Goal: Information Seeking & Learning: Compare options

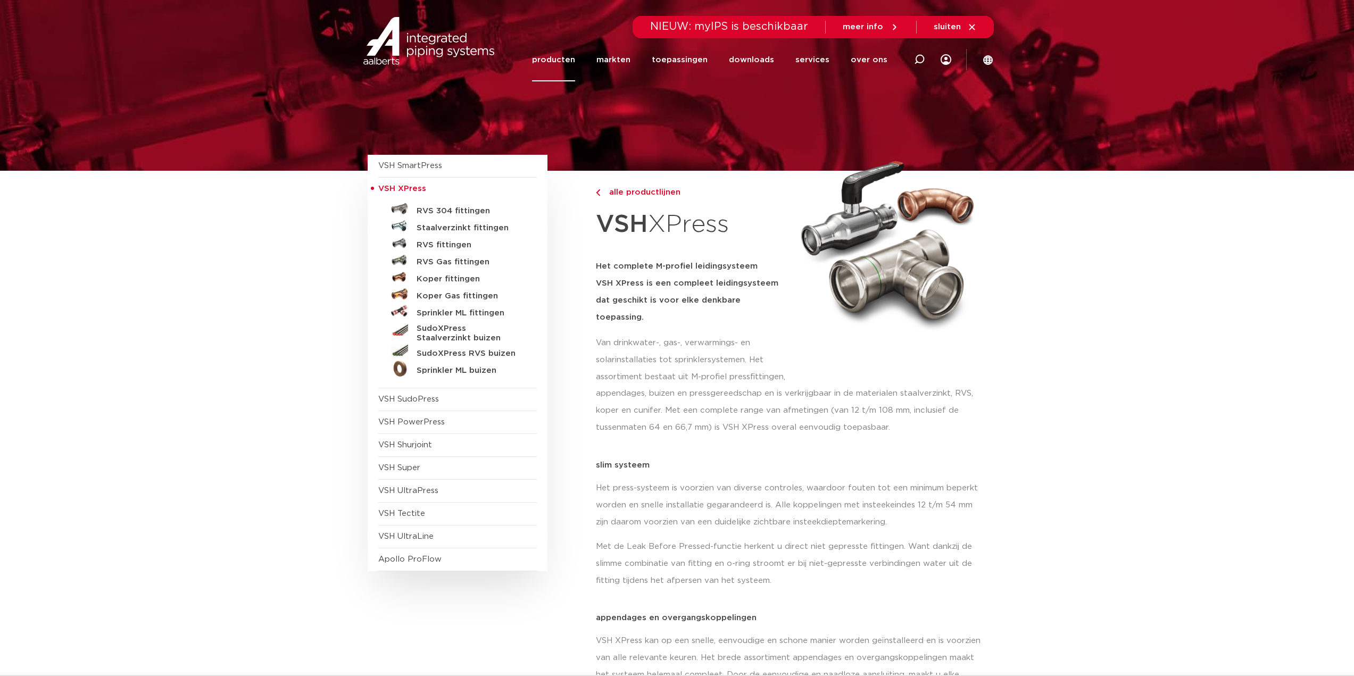
click at [413, 188] on span "VSH XPress" at bounding box center [402, 189] width 48 height 8
click at [671, 62] on link "toepassingen" at bounding box center [680, 59] width 56 height 43
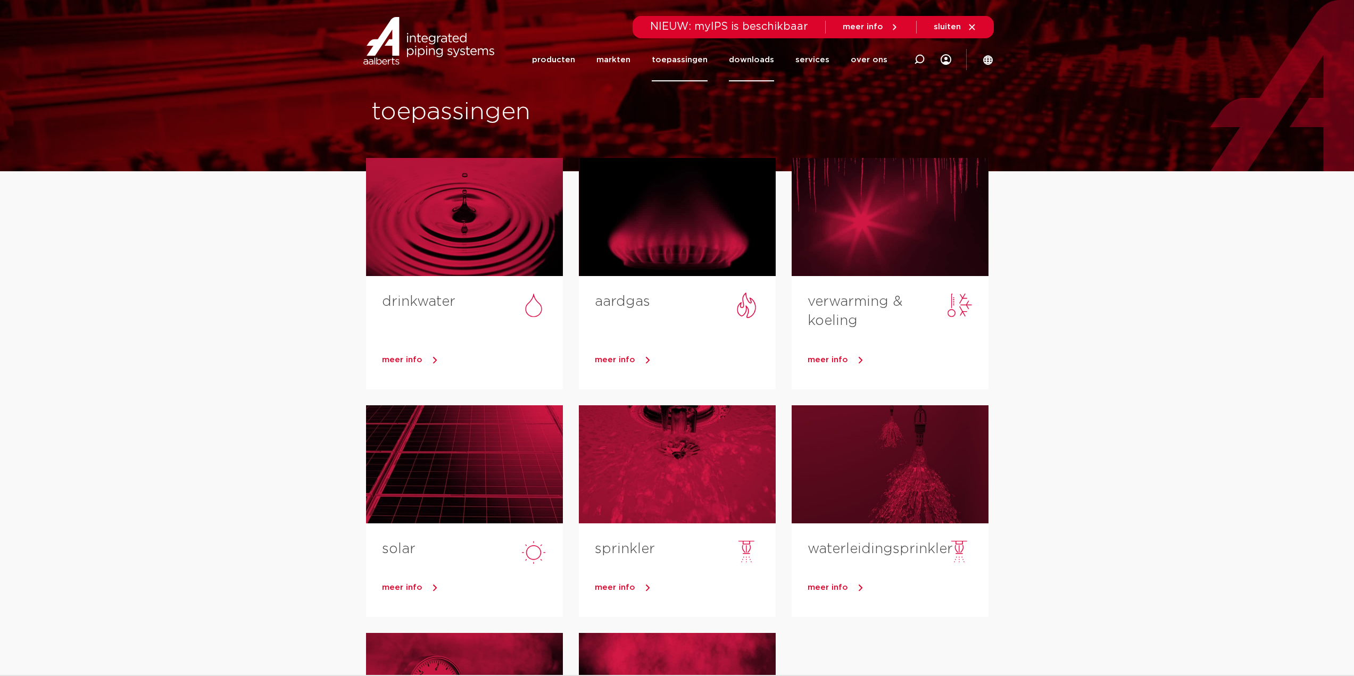
click at [761, 56] on link "downloads" at bounding box center [751, 59] width 45 height 43
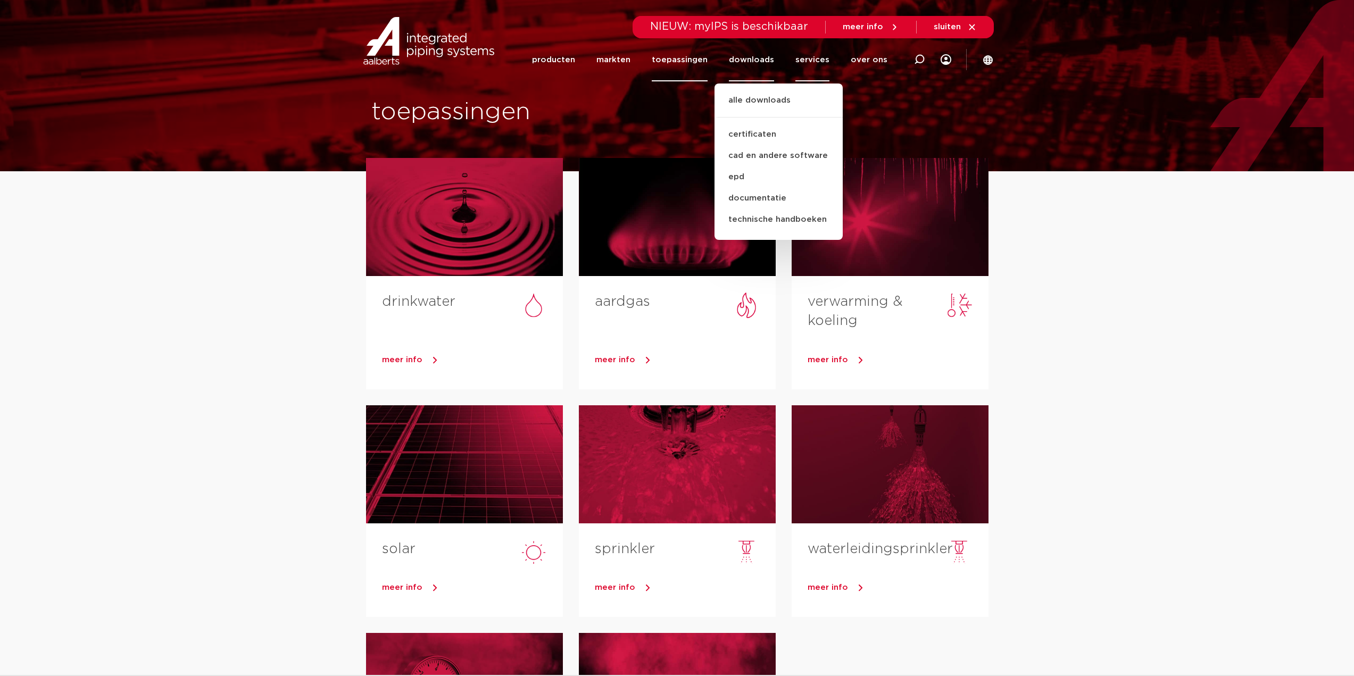
click at [822, 55] on link "services" at bounding box center [813, 59] width 34 height 43
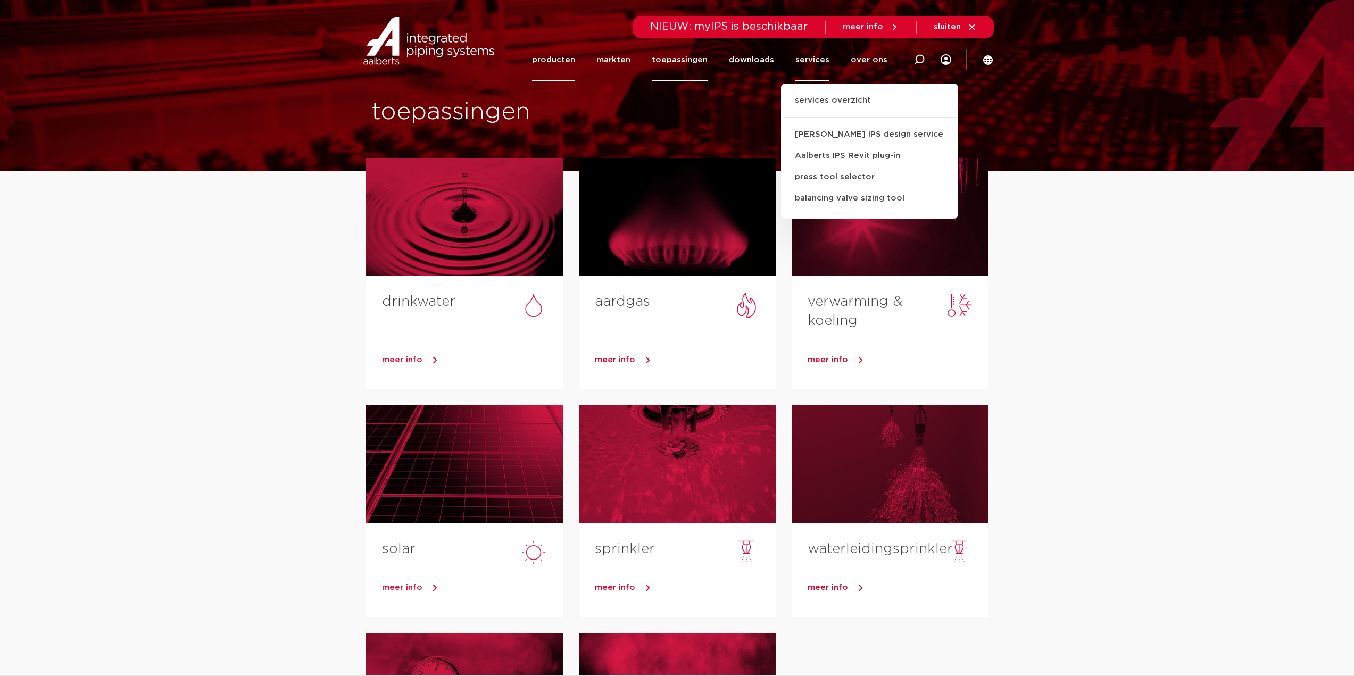
click at [566, 62] on link "producten" at bounding box center [553, 59] width 43 height 43
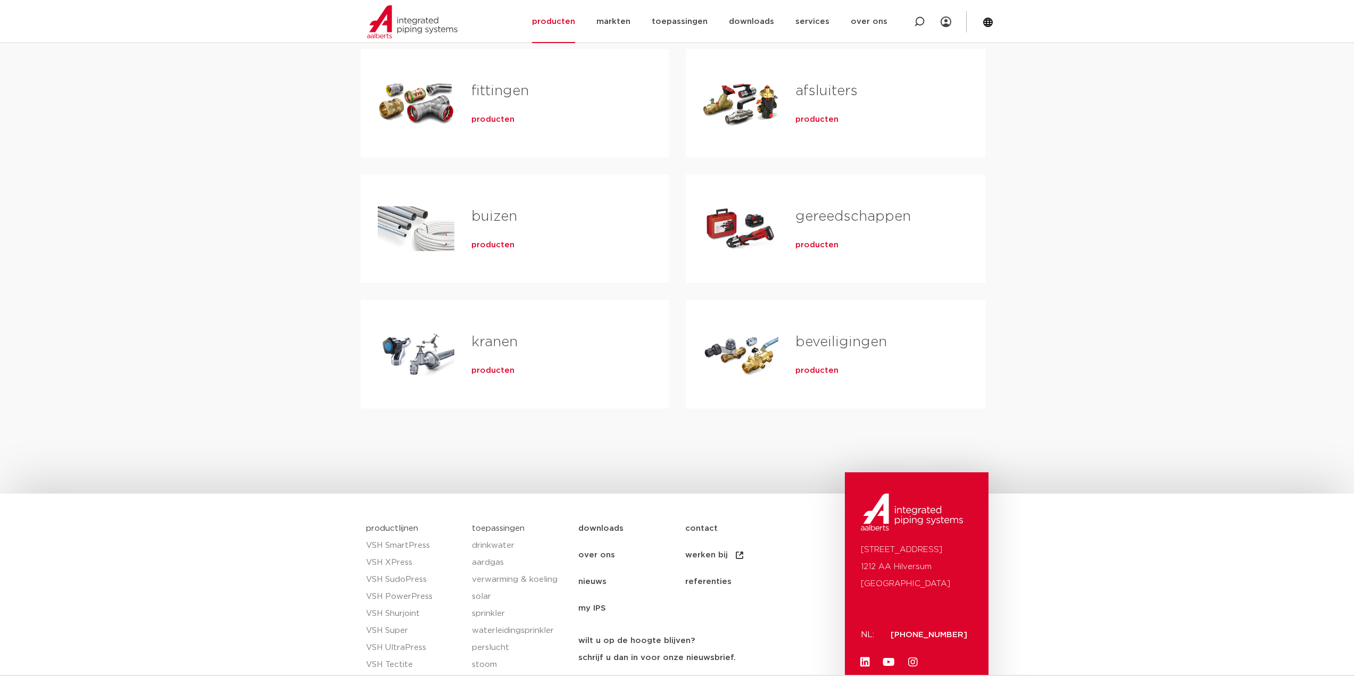
scroll to position [213, 0]
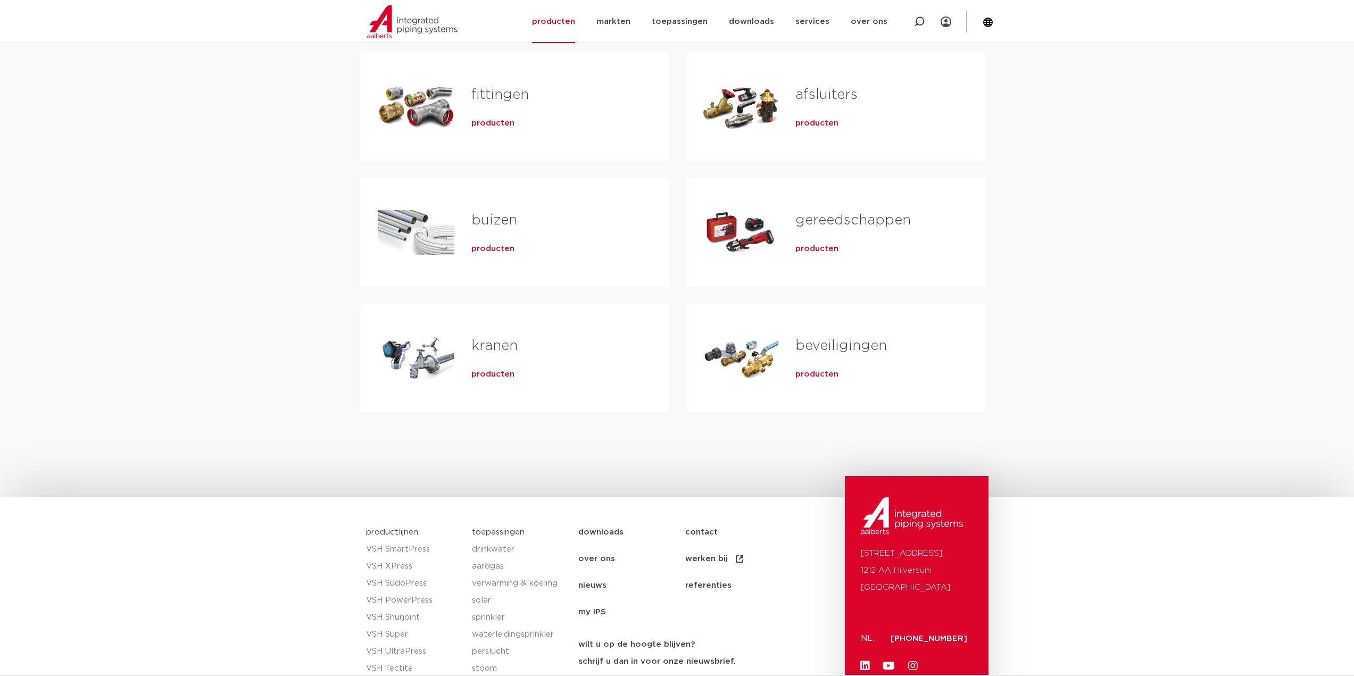
click at [826, 244] on span "producten" at bounding box center [817, 249] width 43 height 11
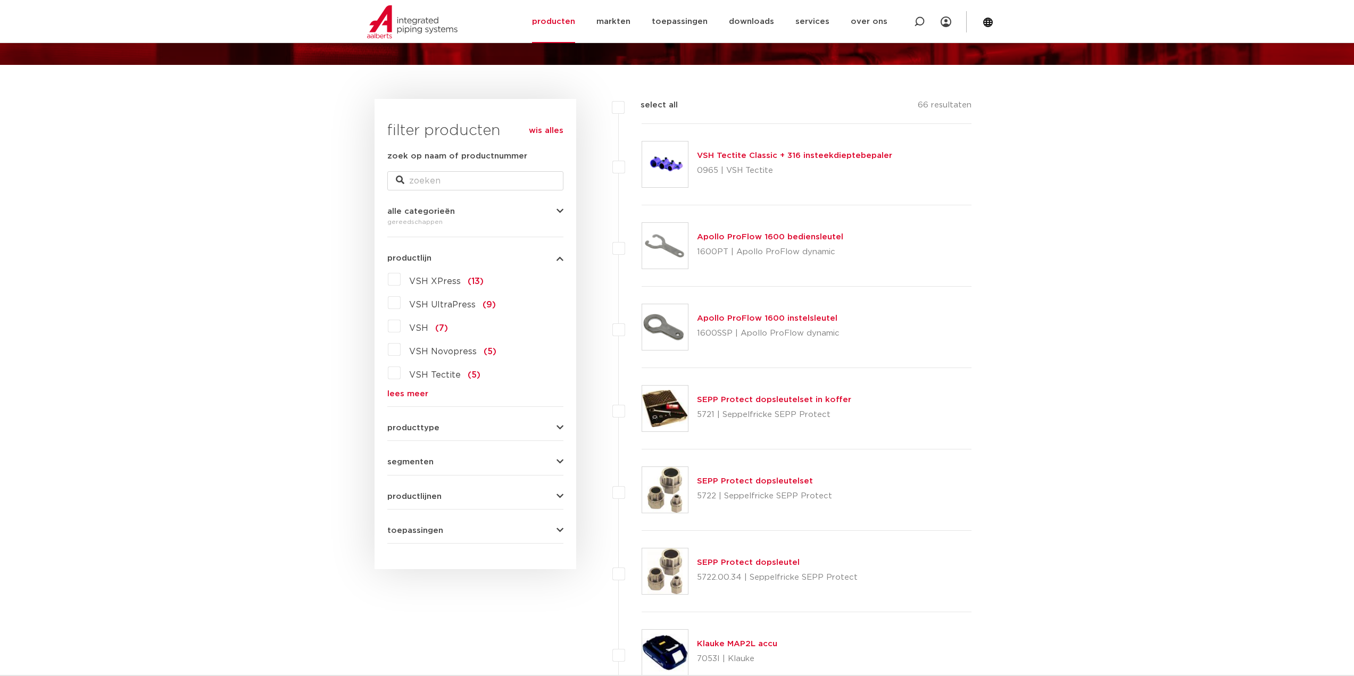
click at [401, 280] on label "VSH XPress (13)" at bounding box center [442, 279] width 83 height 17
click at [0, 0] on input "VSH XPress (13)" at bounding box center [0, 0] width 0 height 0
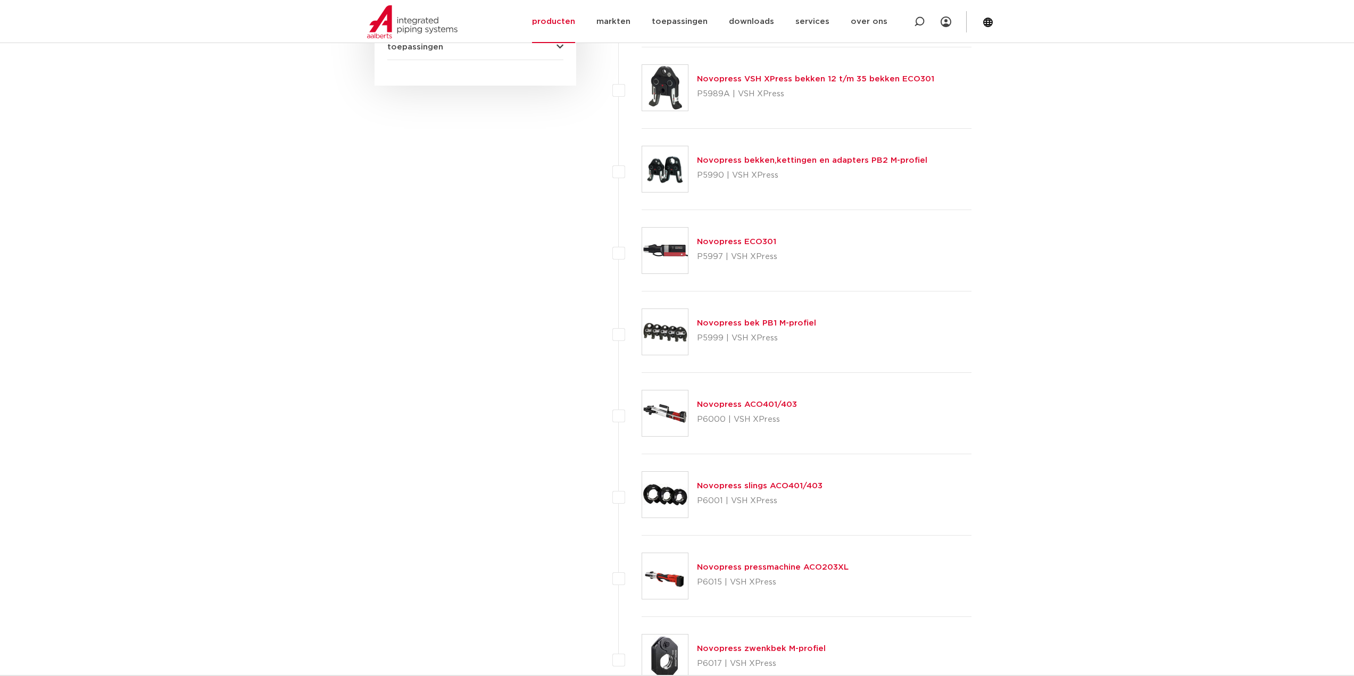
scroll to position [656, 0]
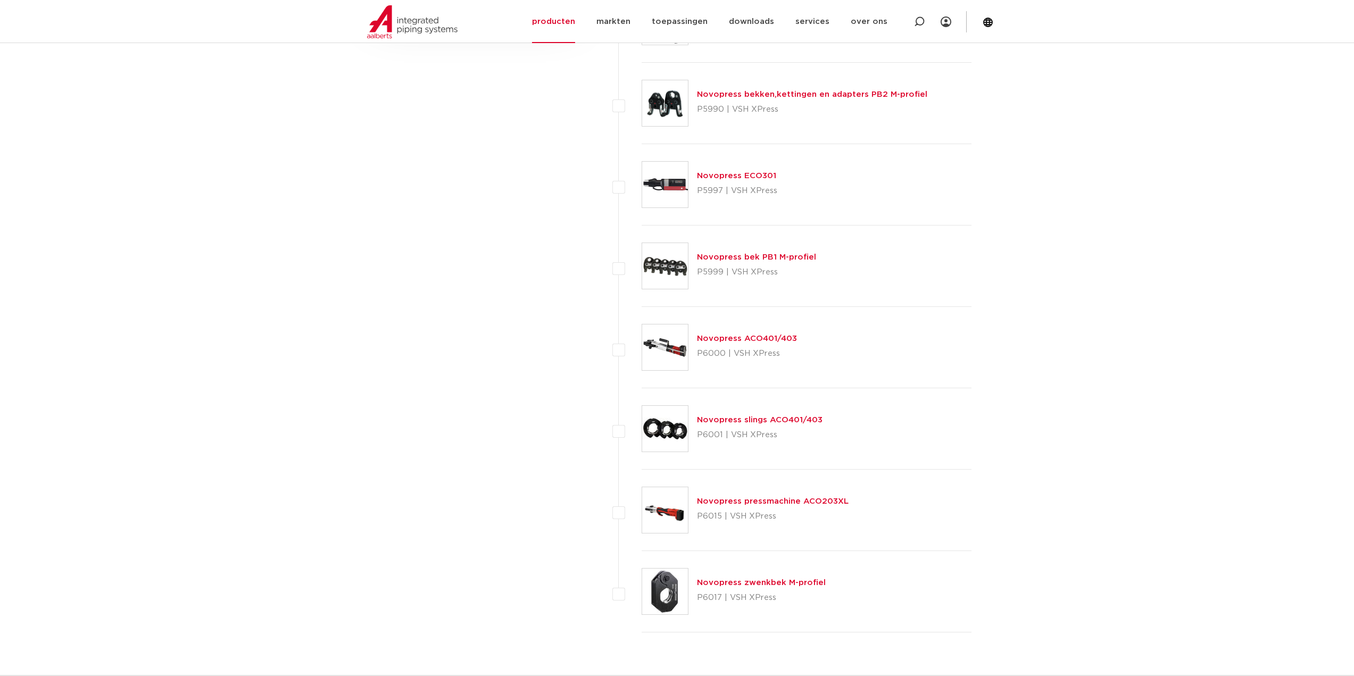
click at [767, 418] on link "Novopress slings ACO401/403" at bounding box center [760, 420] width 126 height 8
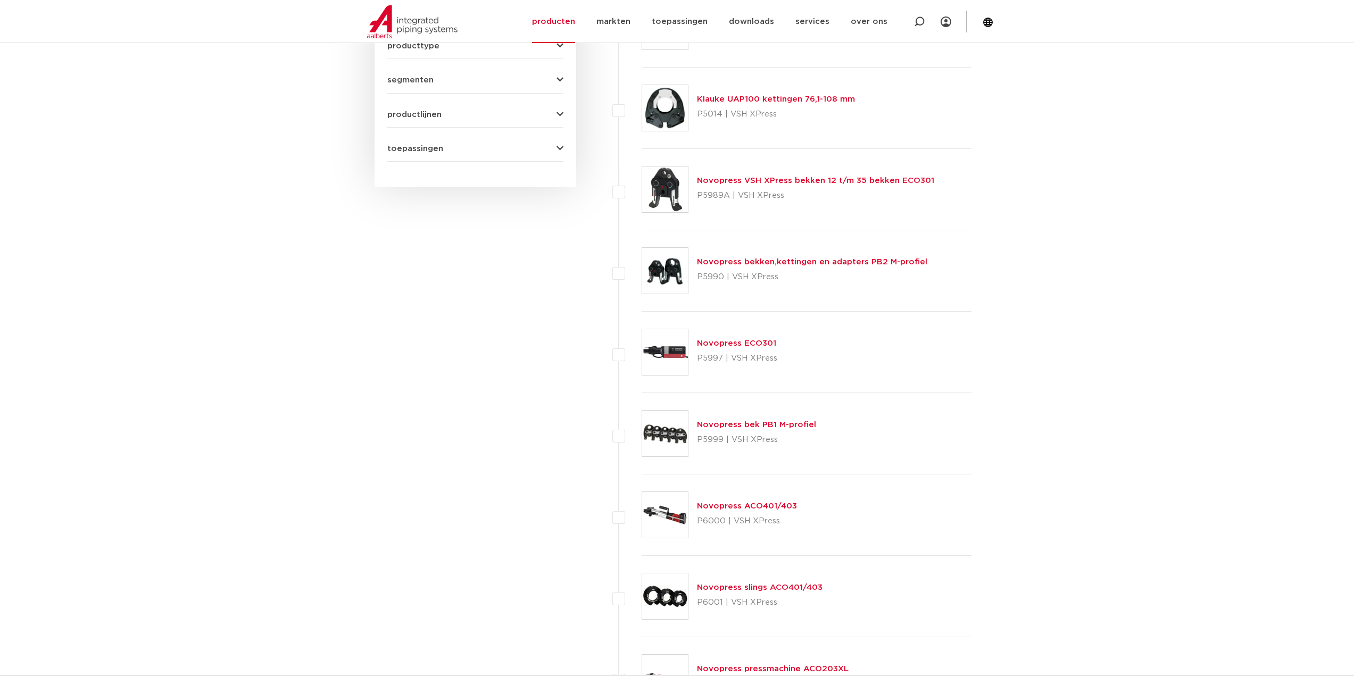
scroll to position [479, 0]
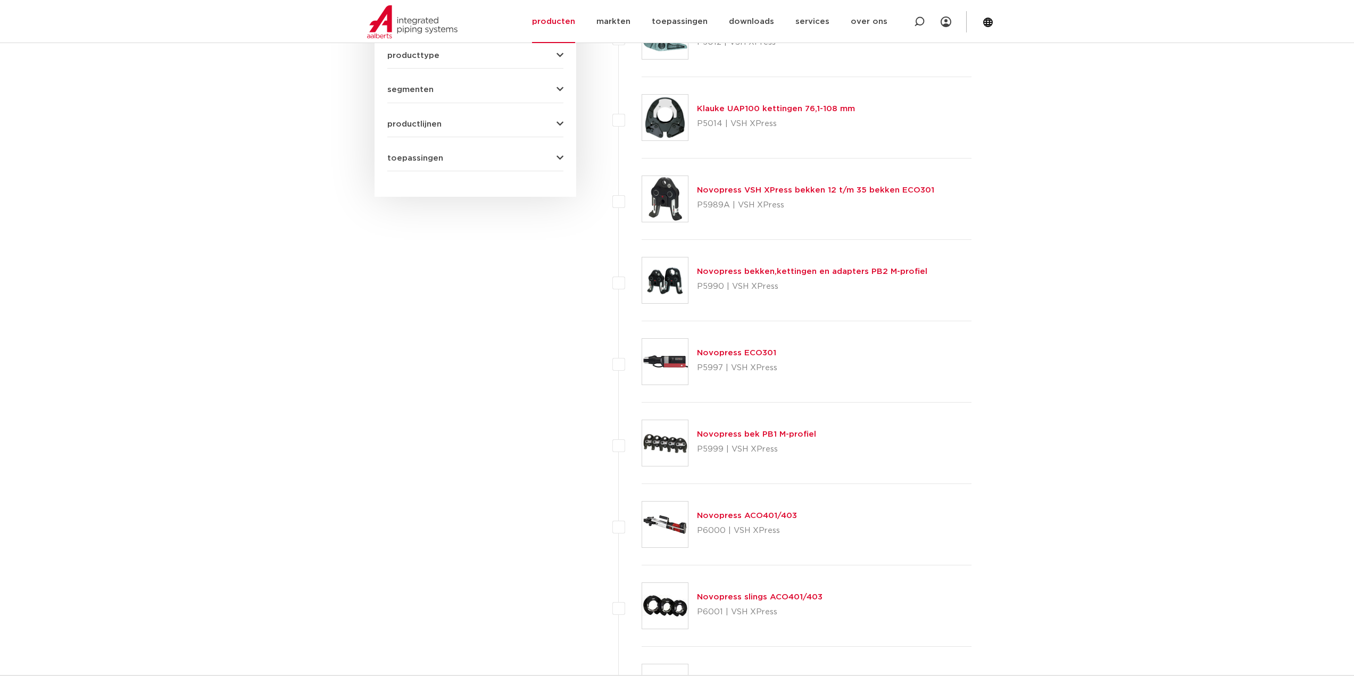
click at [794, 271] on link "Novopress bekken,kettingen en adapters PB2 M-profiel" at bounding box center [812, 272] width 230 height 8
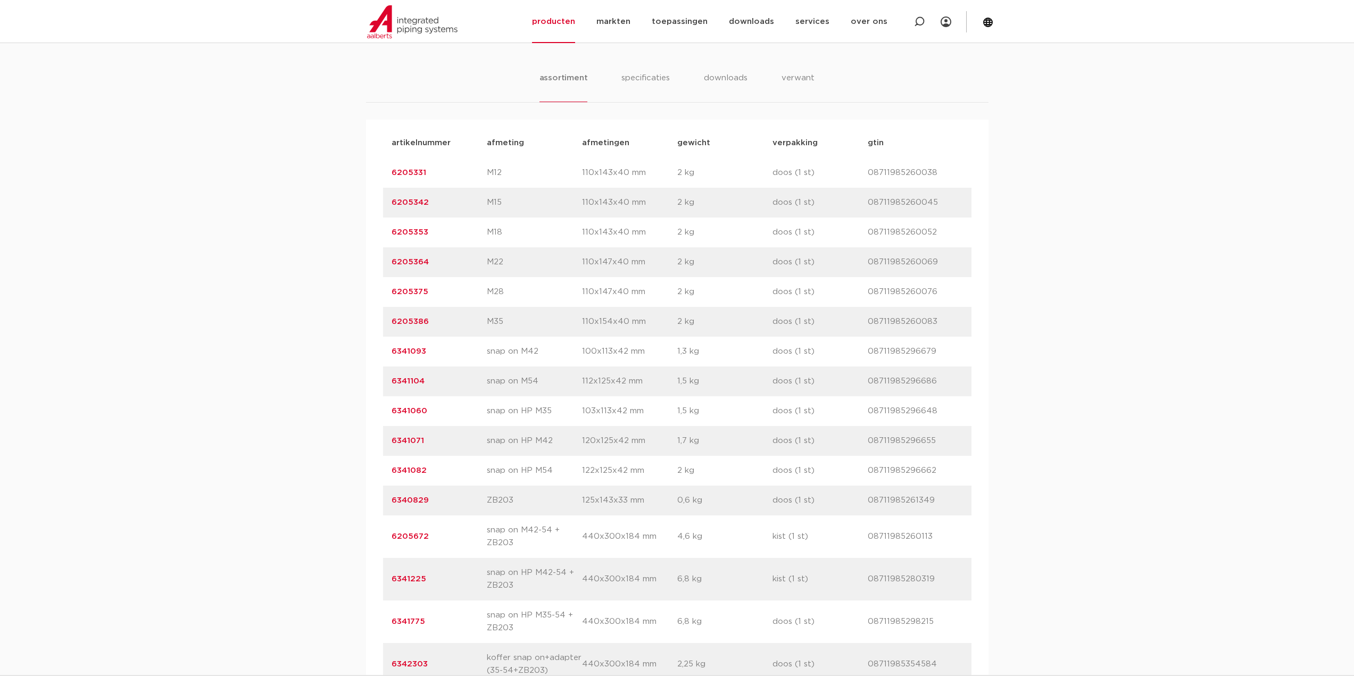
scroll to position [709, 0]
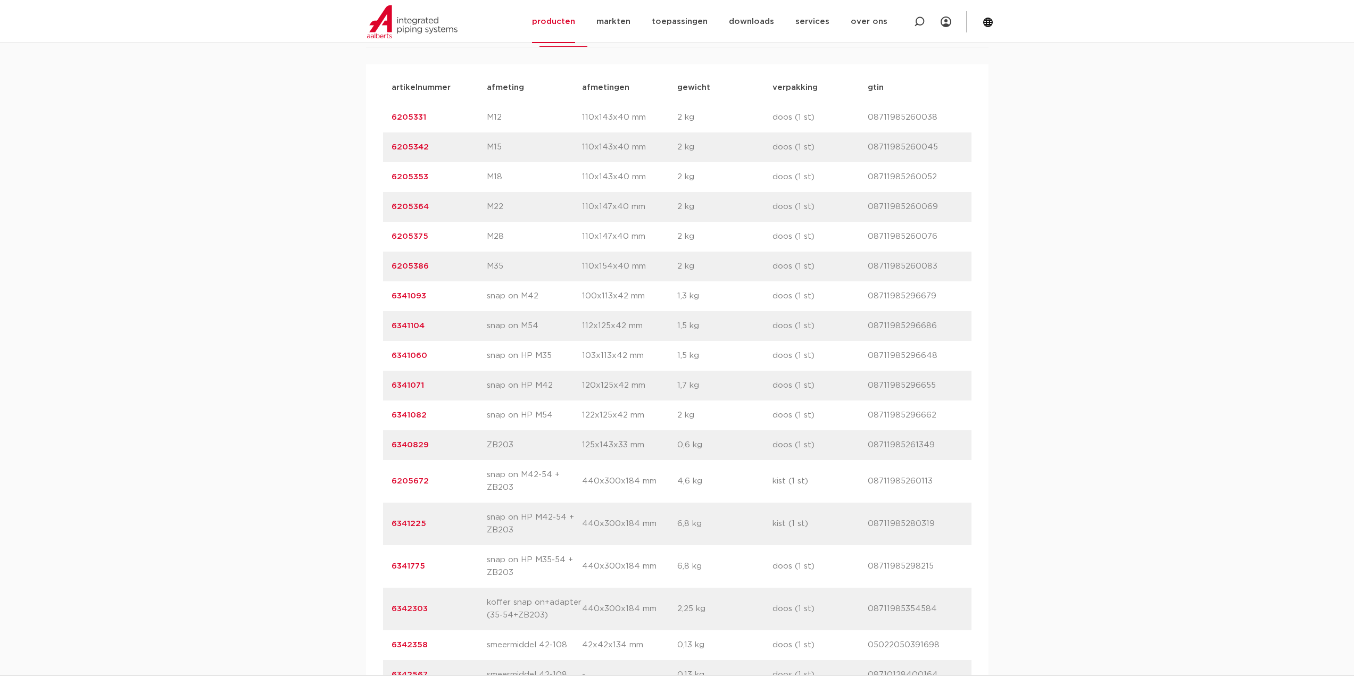
click at [409, 483] on link "6205672" at bounding box center [410, 481] width 37 height 8
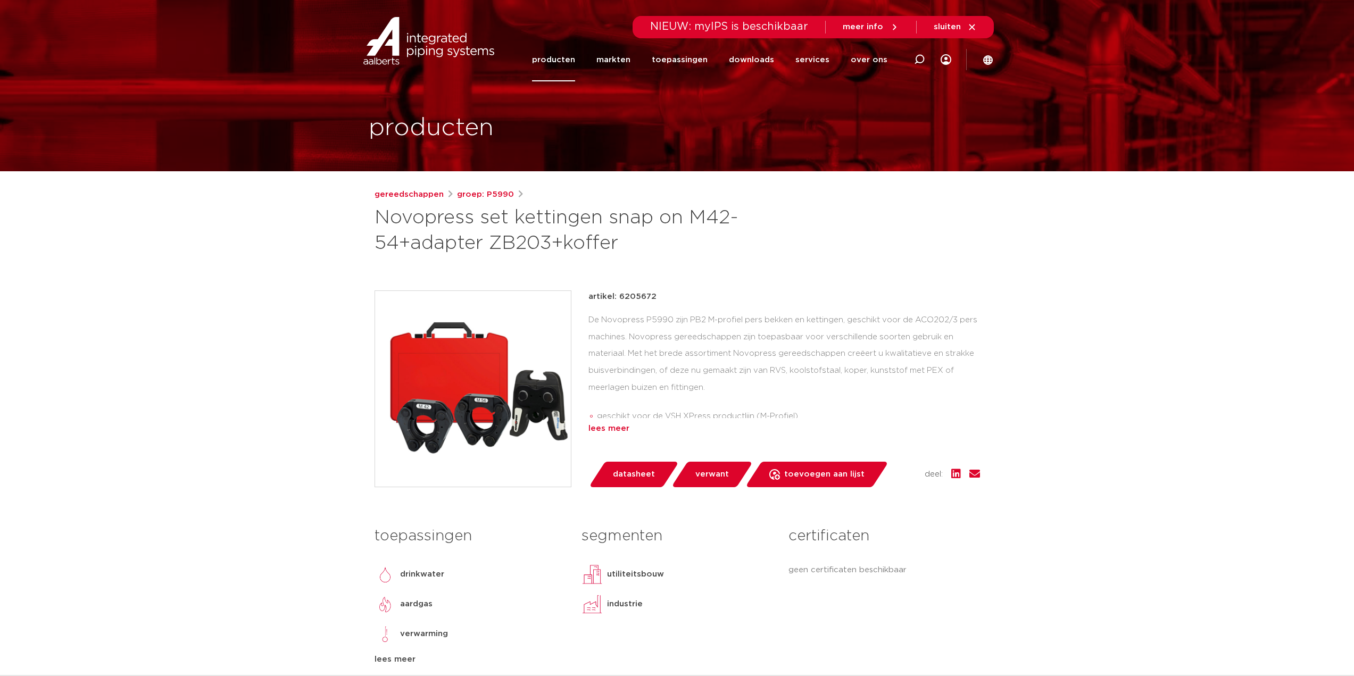
click at [619, 426] on div "lees meer" at bounding box center [785, 429] width 392 height 13
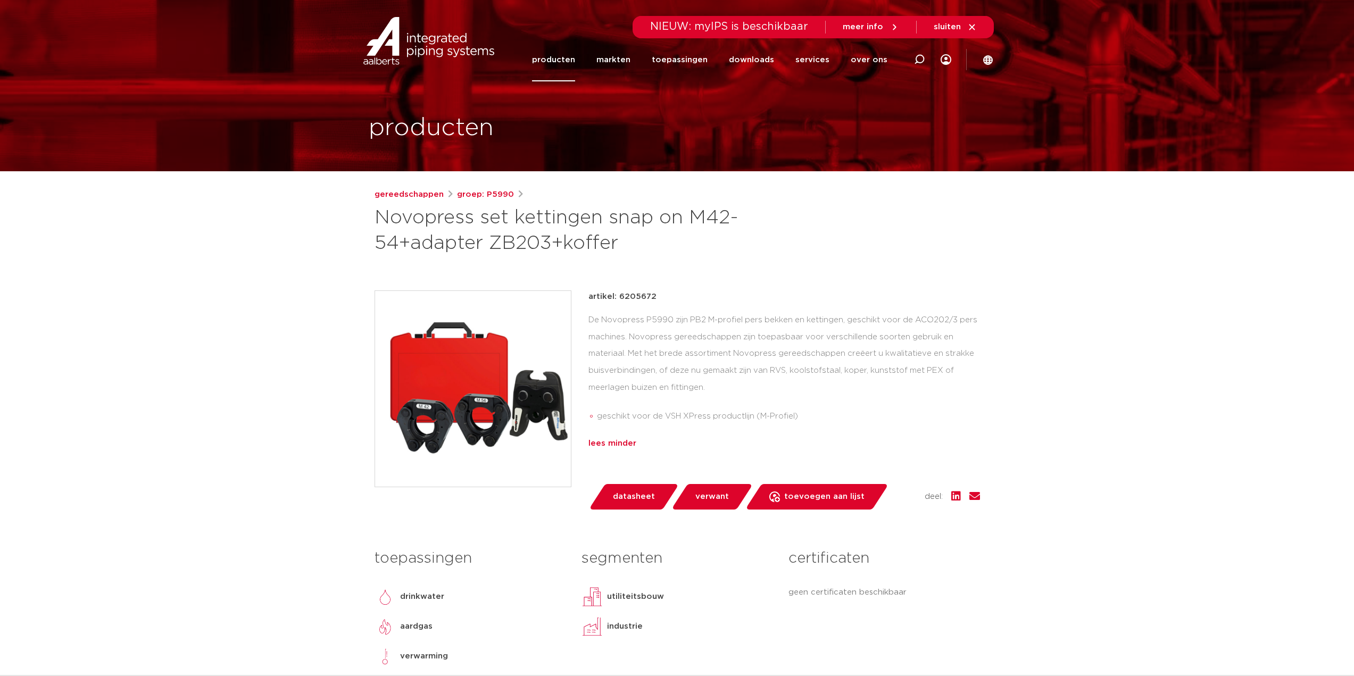
click at [625, 448] on div "lees minder" at bounding box center [785, 443] width 392 height 13
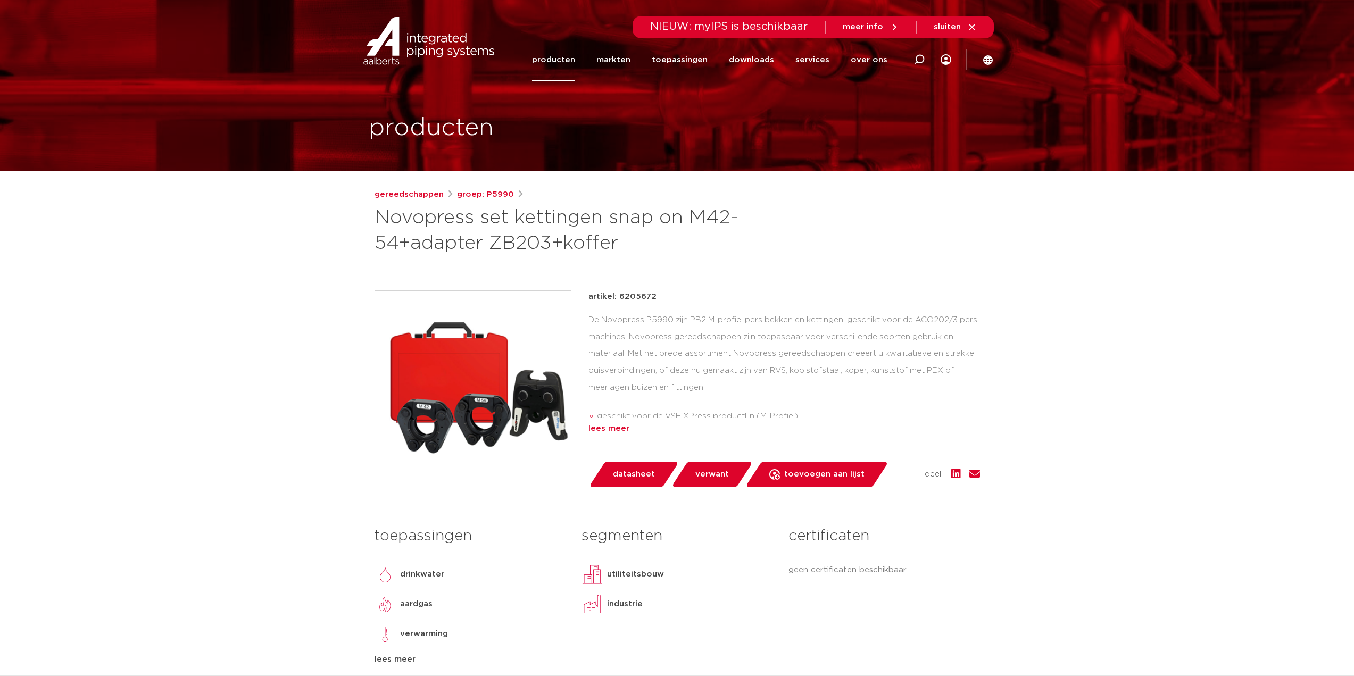
click at [617, 425] on div "lees meer" at bounding box center [785, 429] width 392 height 13
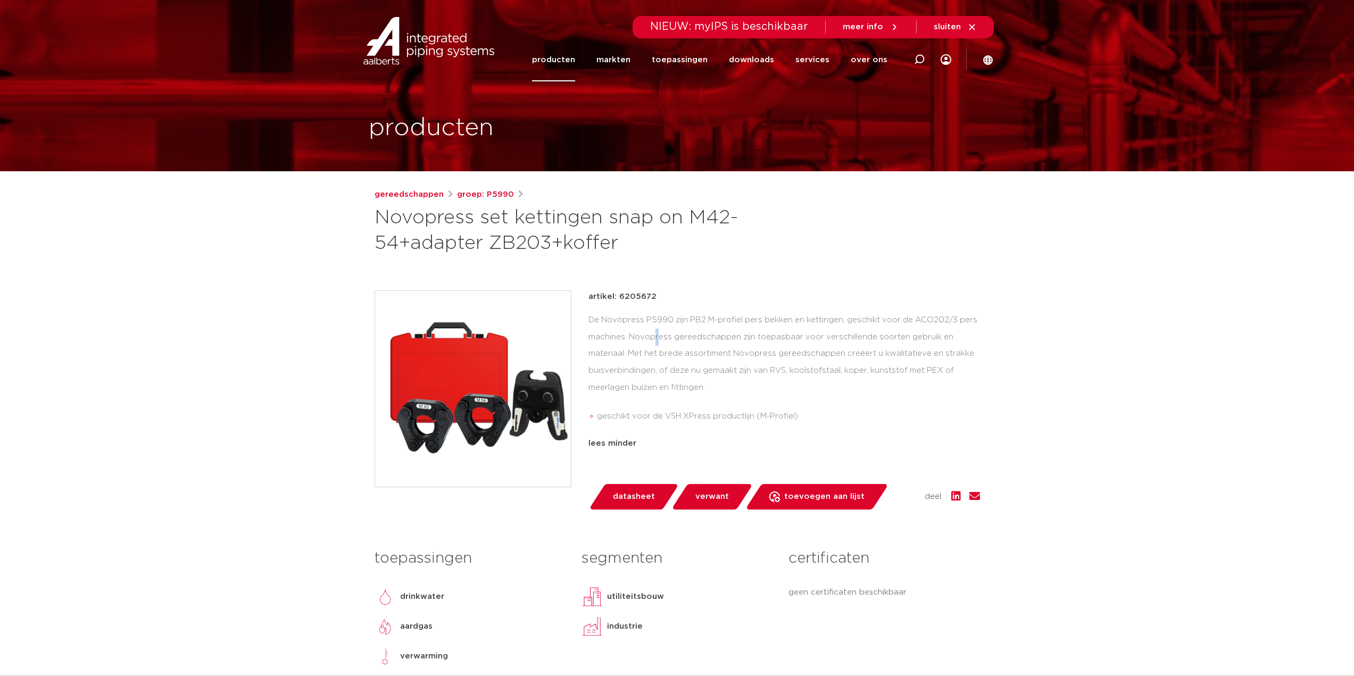
click at [958, 319] on div "De Novopress P5990 zijn PB2 M-profiel pers bekken en kettingen, geschikt voor d…" at bounding box center [785, 371] width 392 height 118
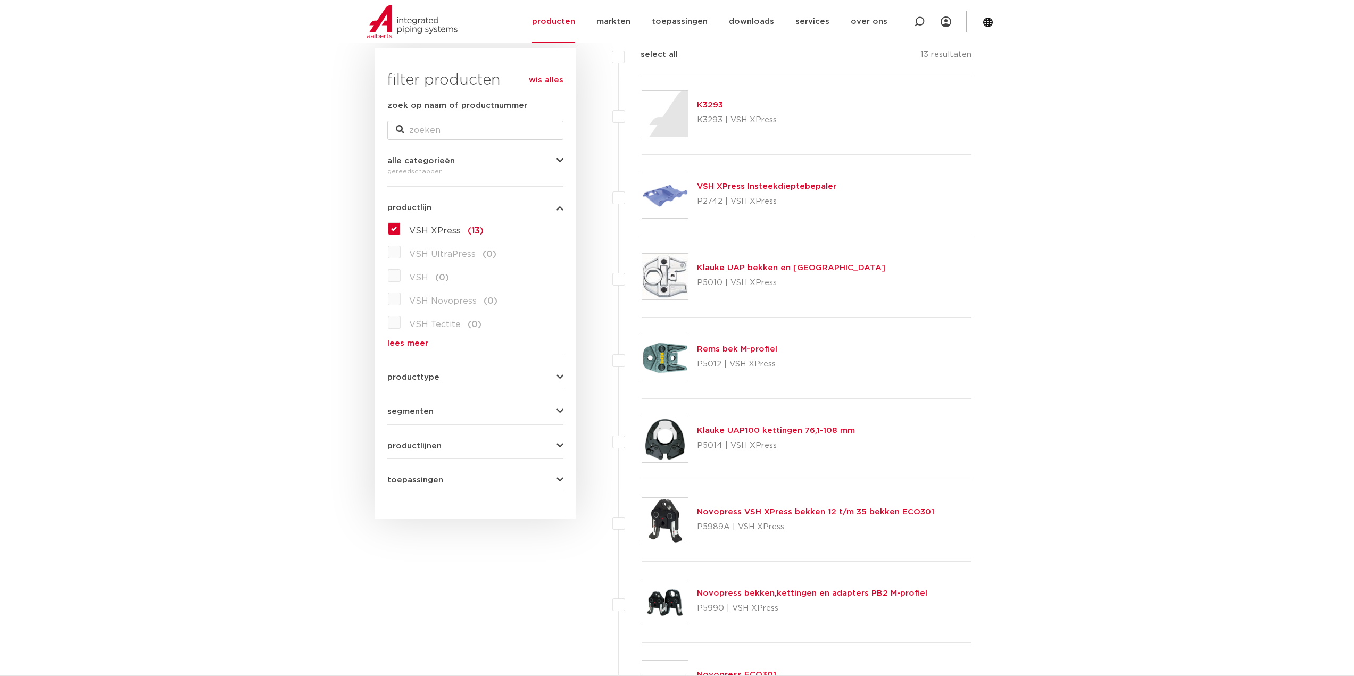
scroll to position [142, 0]
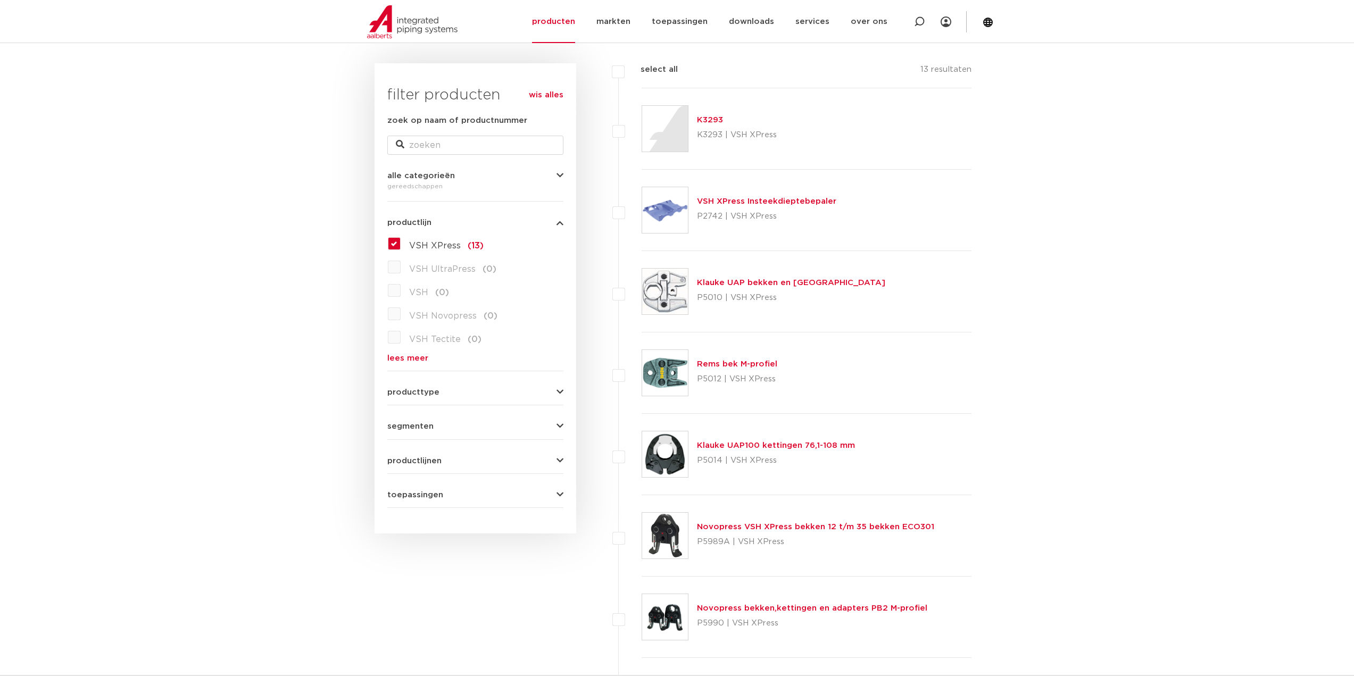
click at [401, 240] on label "VSH XPress (13)" at bounding box center [442, 243] width 83 height 17
click at [0, 0] on input "VSH XPress (13)" at bounding box center [0, 0] width 0 height 0
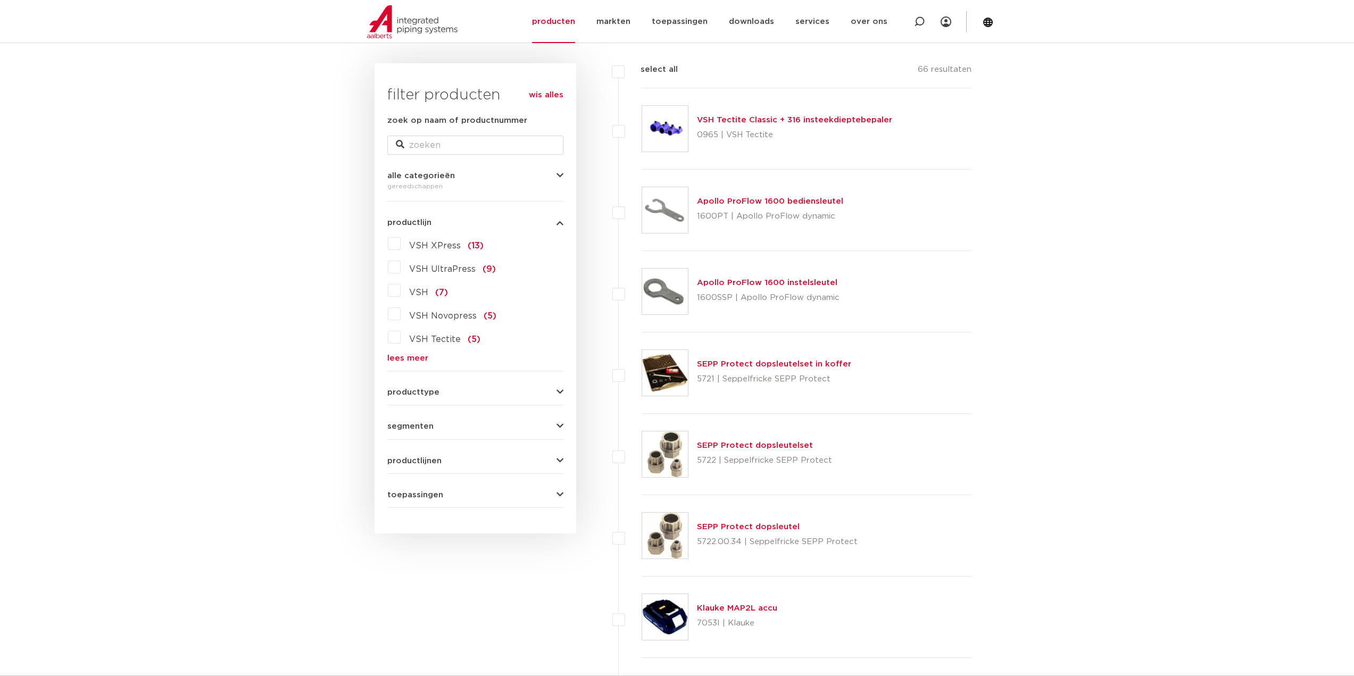
click at [536, 395] on button "producttype" at bounding box center [475, 392] width 176 height 8
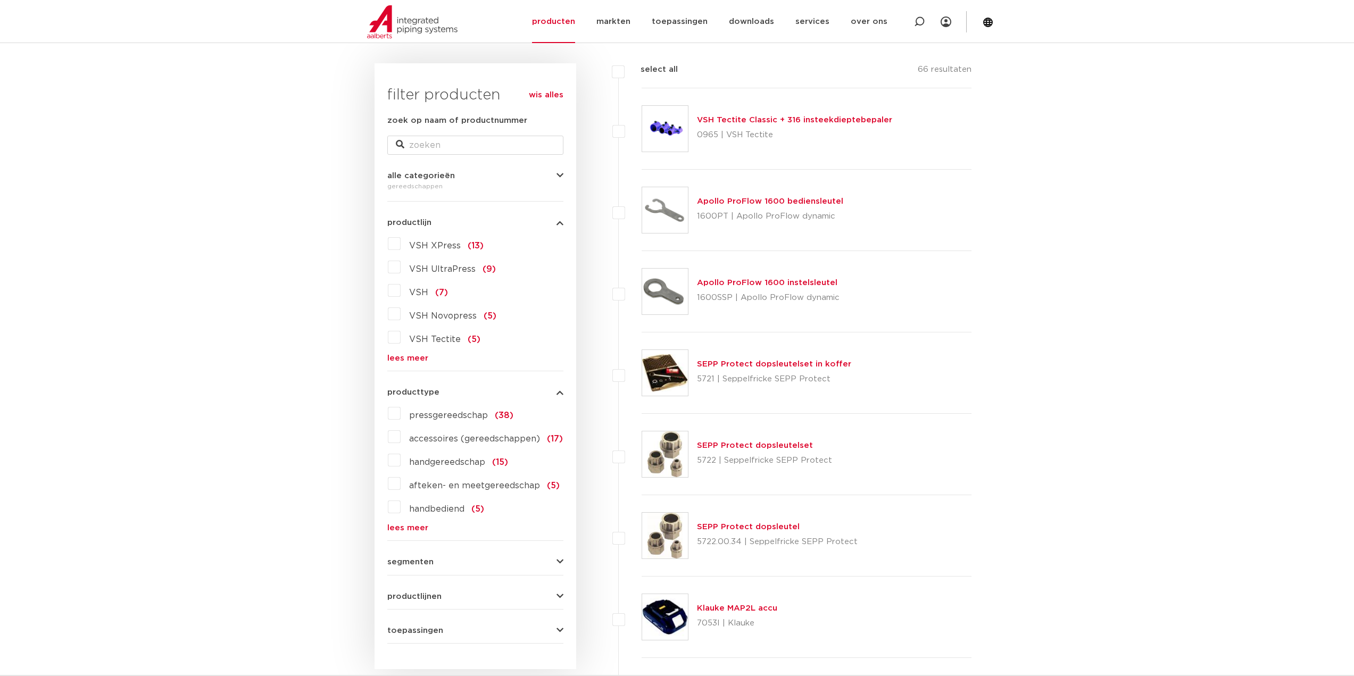
click at [466, 412] on span "pressgereedschap" at bounding box center [448, 415] width 79 height 9
click at [0, 0] on input "pressgereedschap (38)" at bounding box center [0, 0] width 0 height 0
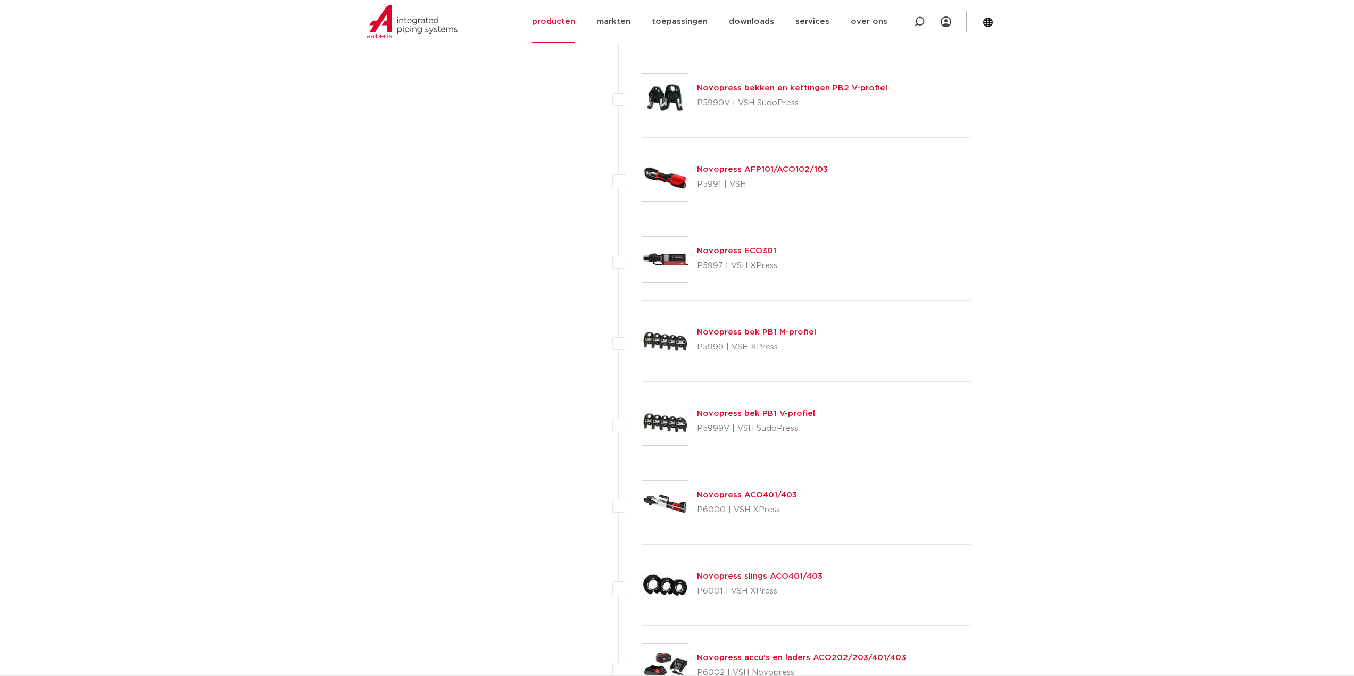
scroll to position [1402, 0]
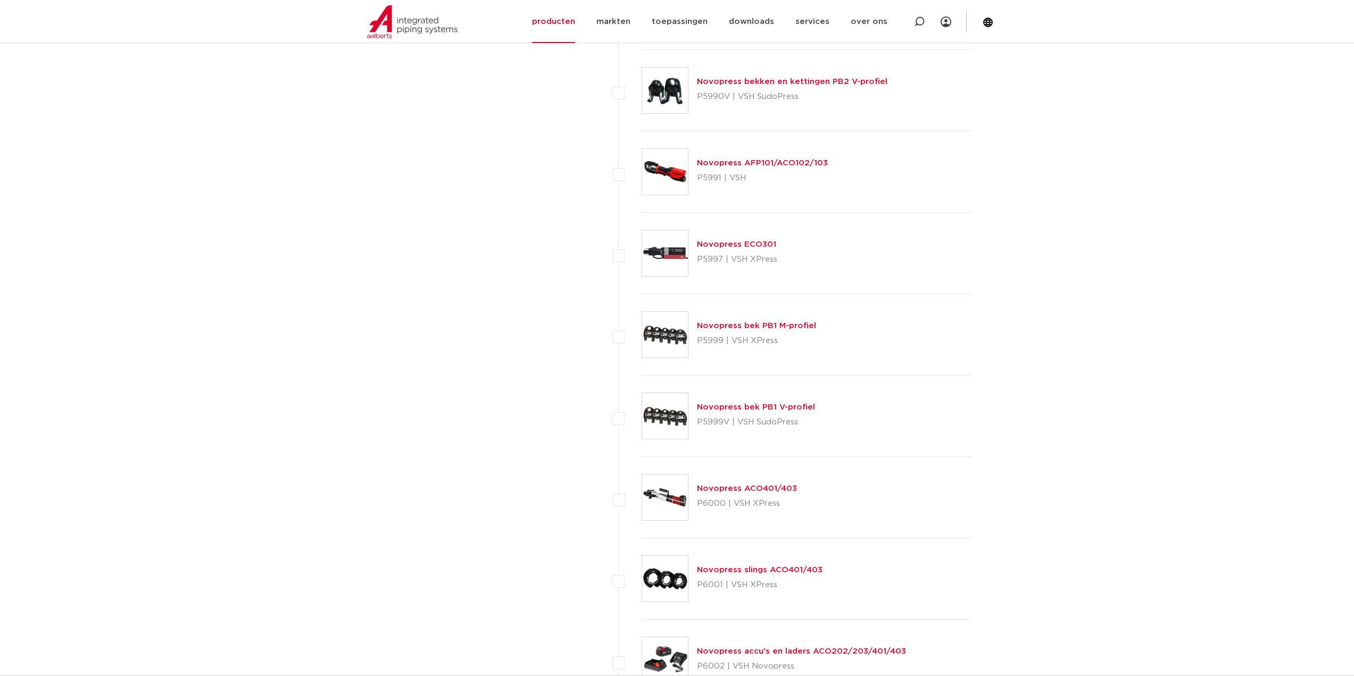
click at [716, 485] on link "Novopress ACO401/403" at bounding box center [747, 489] width 100 height 8
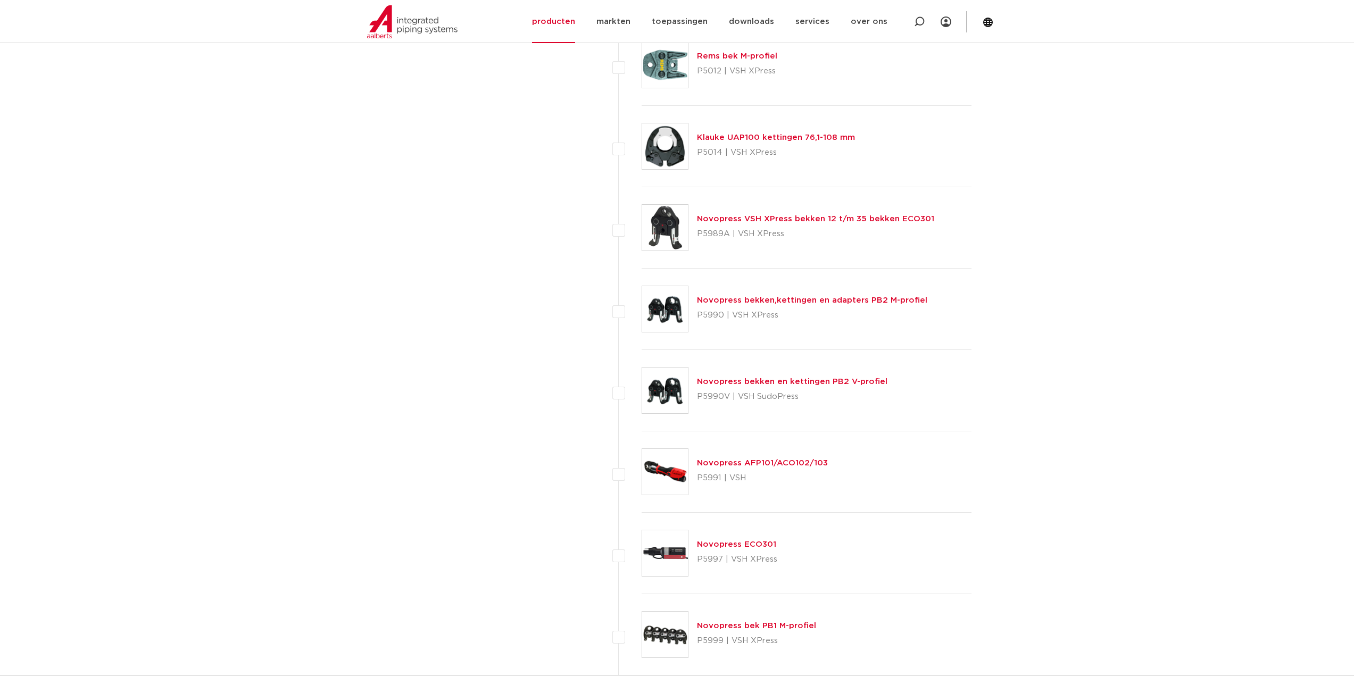
scroll to position [1100, 0]
click at [801, 300] on link "Novopress bekken,kettingen en adapters PB2 M-profiel" at bounding box center [812, 302] width 230 height 8
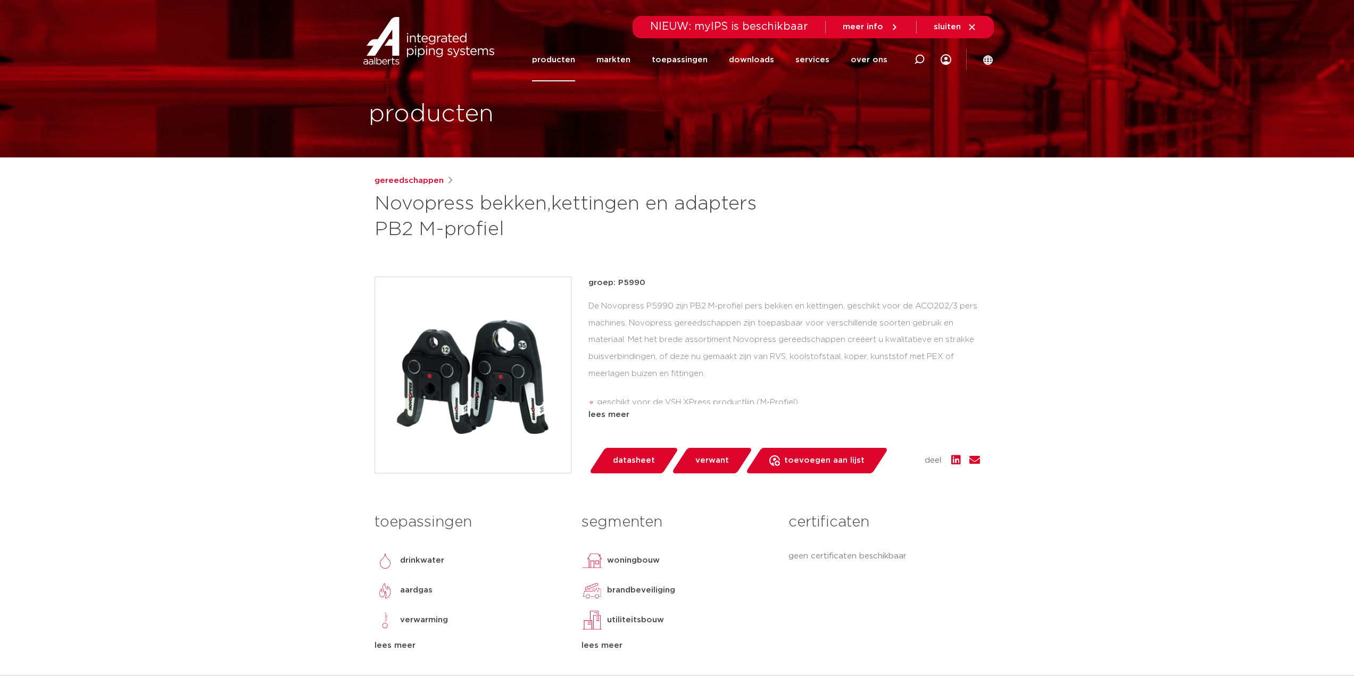
scroll to position [18, 0]
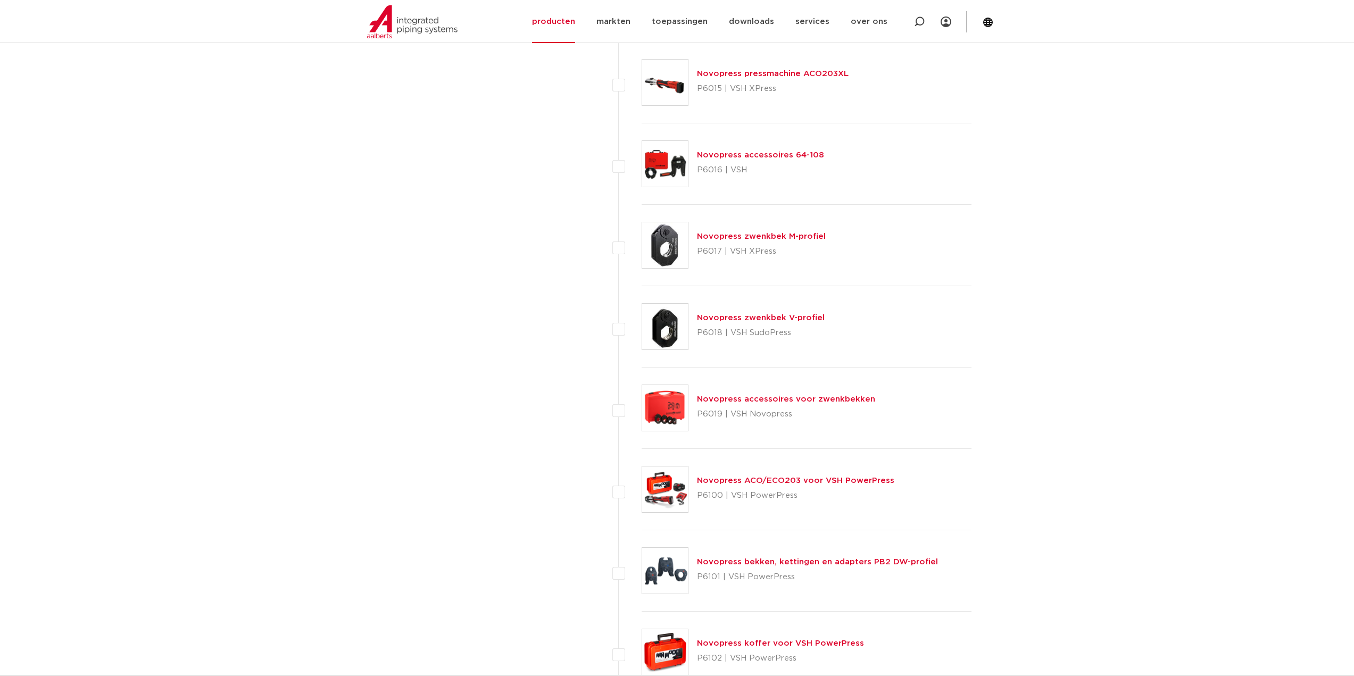
scroll to position [2395, 0]
